Goal: Information Seeking & Learning: Learn about a topic

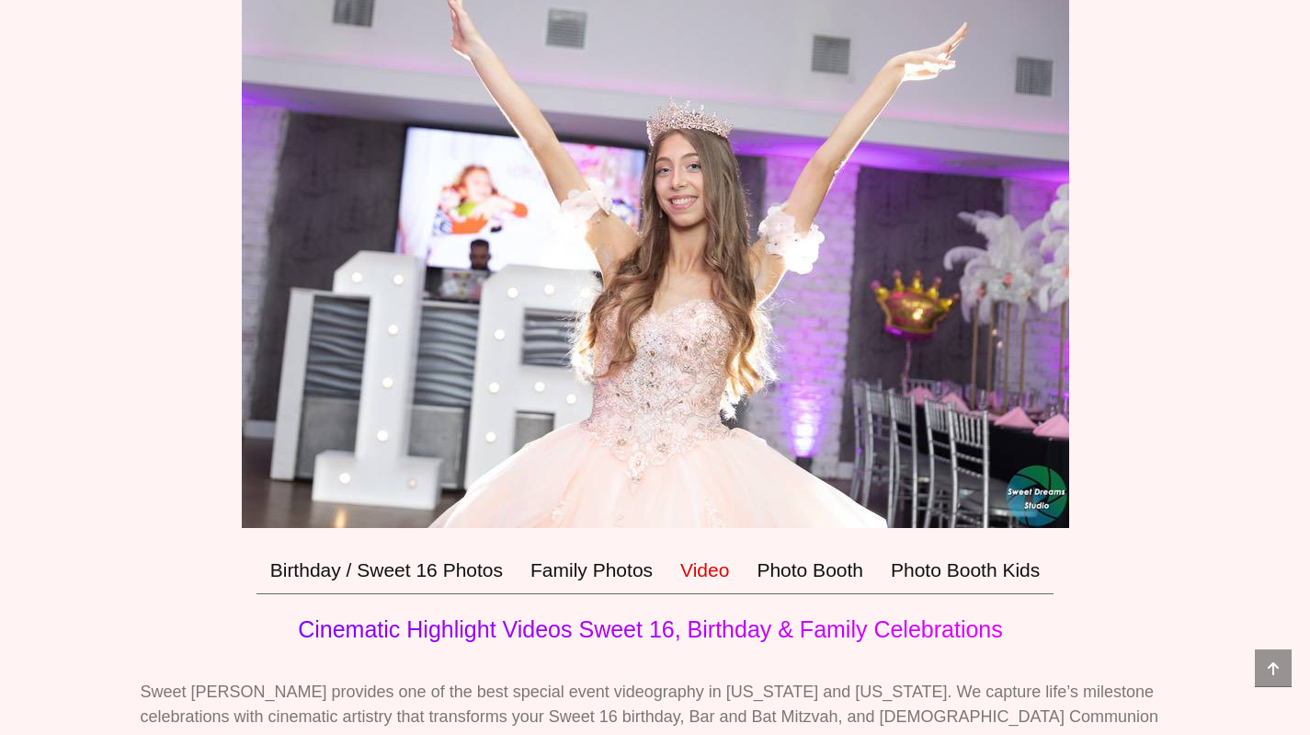
scroll to position [294, 0]
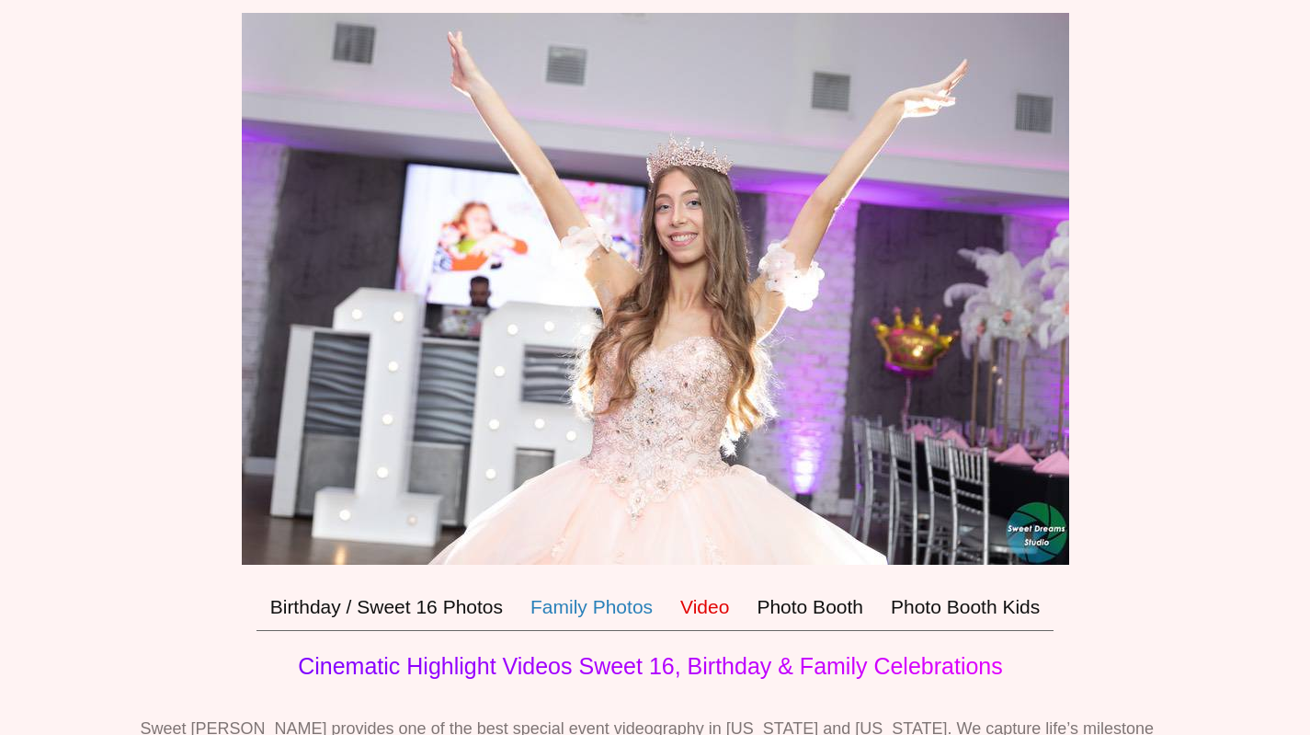
click at [603, 623] on link "Family Photos" at bounding box center [592, 607] width 150 height 48
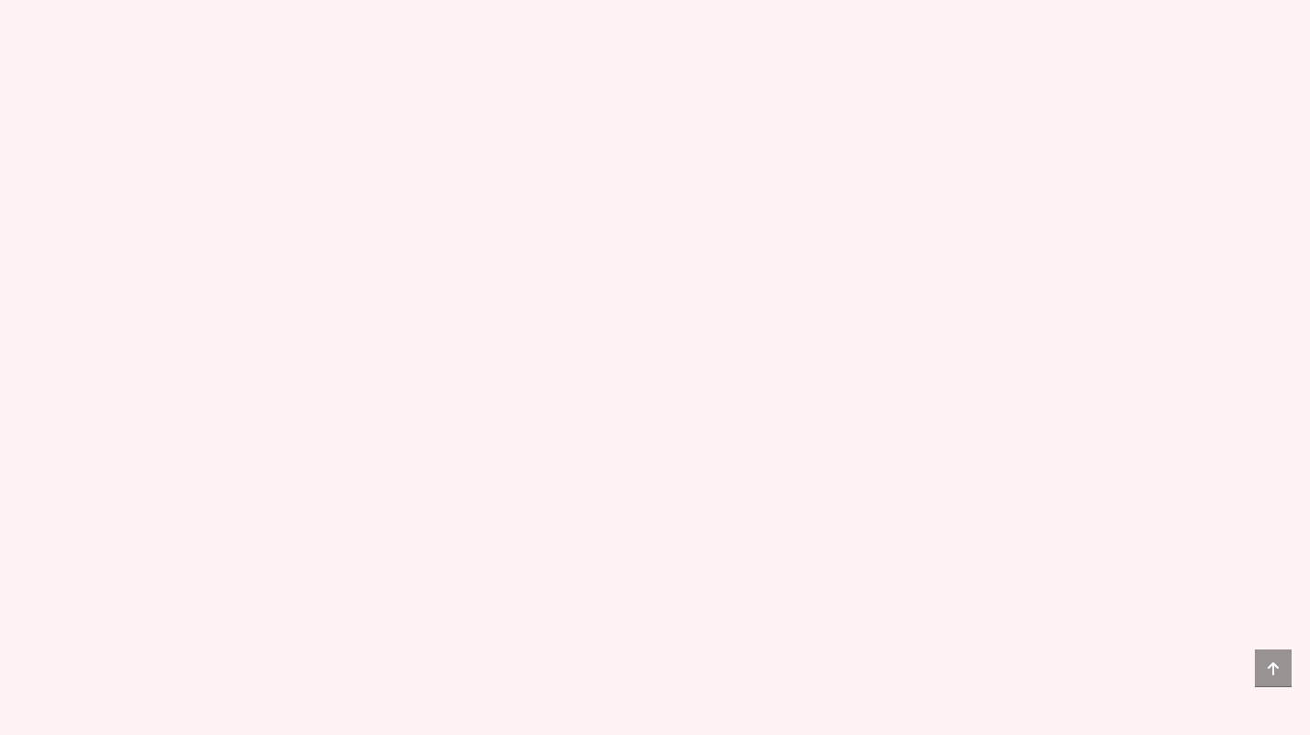
scroll to position [7283, 0]
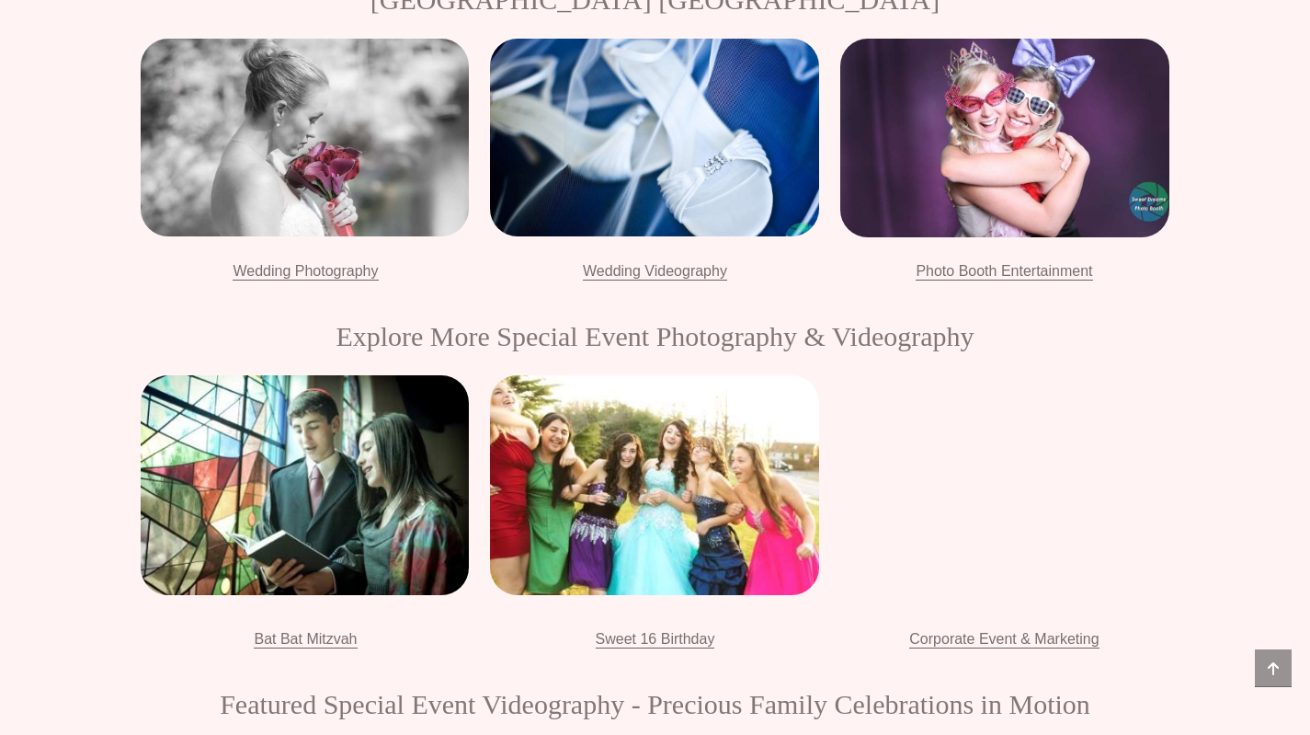
scroll to position [1986, 0]
